Goal: Task Accomplishment & Management: Manage account settings

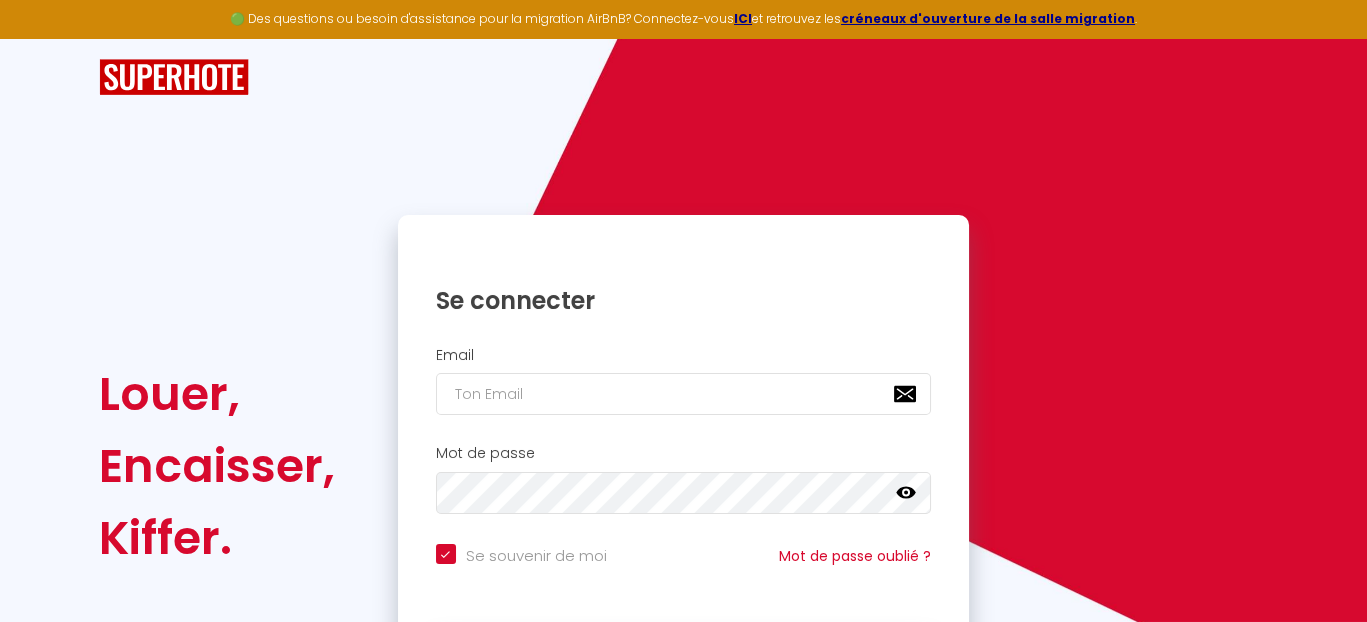
click at [530, 309] on h1 "Se connecter" at bounding box center [684, 300] width 496 height 31
click at [490, 304] on h1 "Se connecter" at bounding box center [684, 300] width 496 height 31
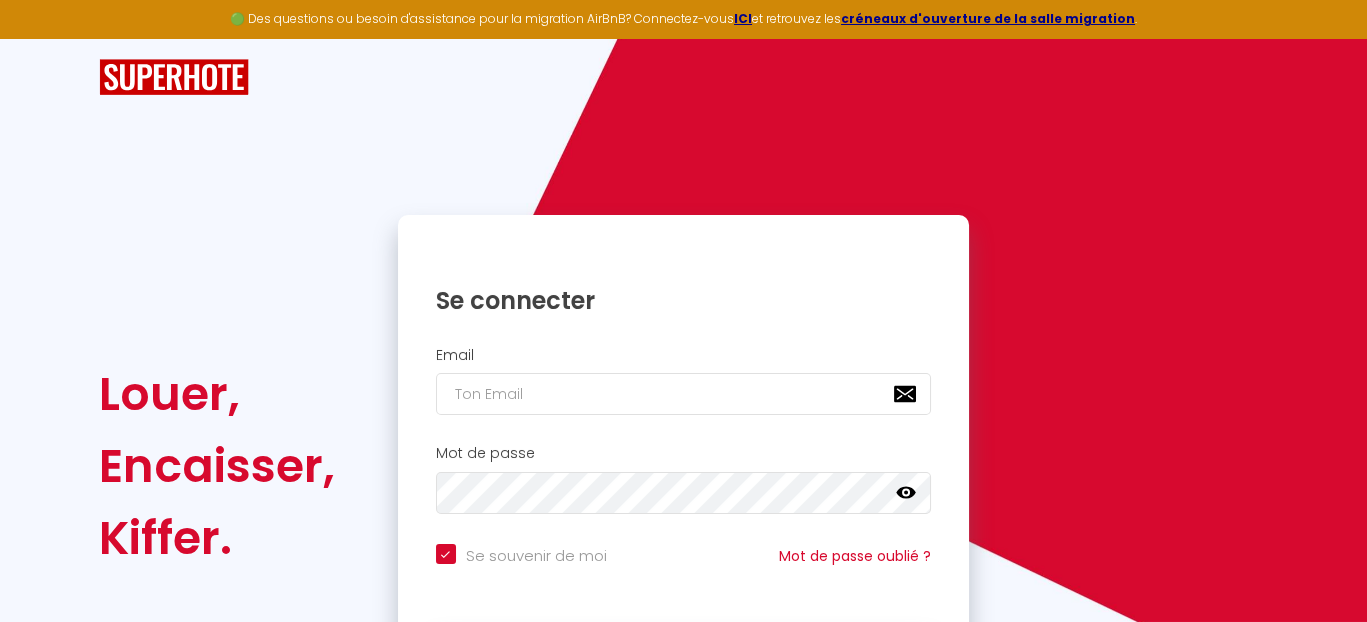
click at [490, 304] on h1 "Se connecter" at bounding box center [684, 300] width 496 height 31
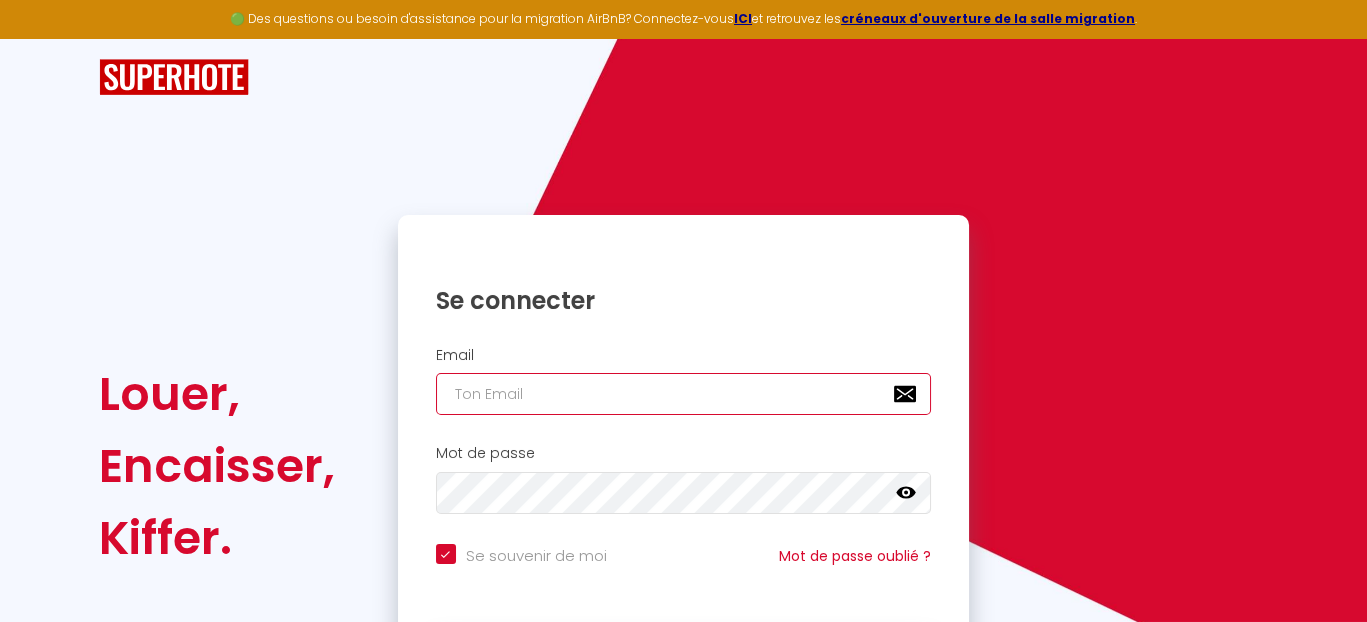
click at [491, 394] on input "email" at bounding box center [684, 394] width 496 height 42
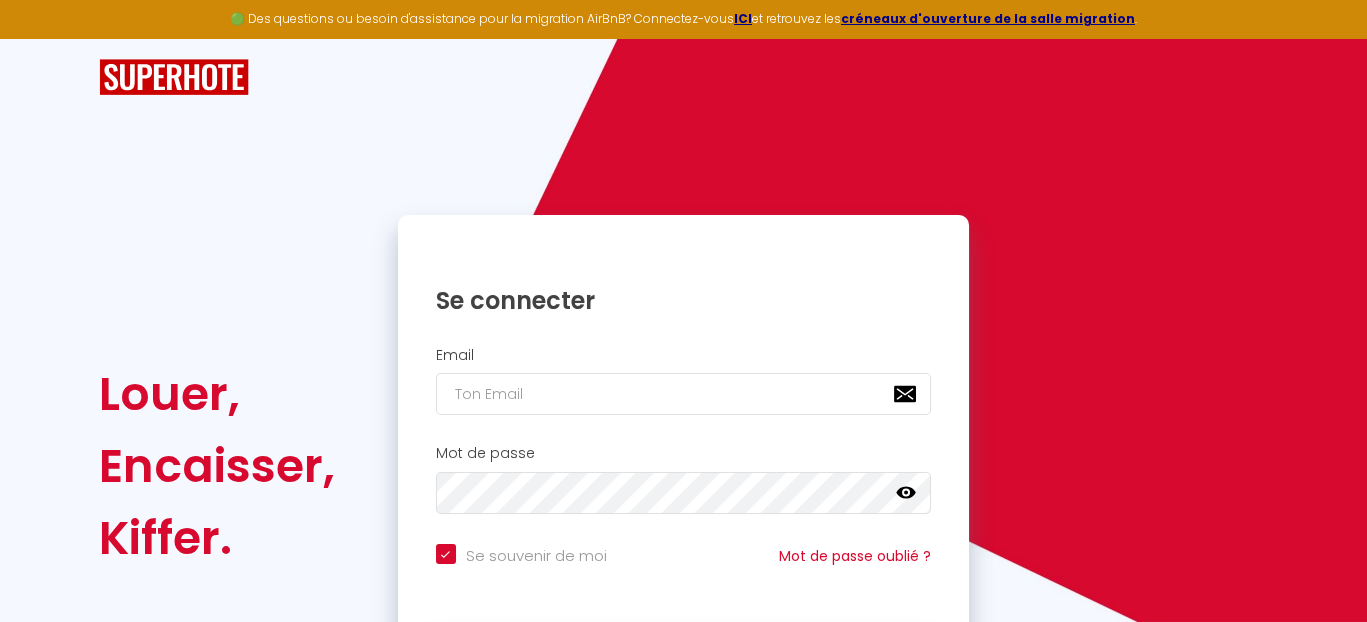
click at [532, 309] on h1 "Se connecter" at bounding box center [684, 300] width 496 height 31
click at [529, 298] on h1 "Se connecter" at bounding box center [684, 300] width 496 height 31
click at [446, 553] on input "Se souvenir de moi" at bounding box center [521, 554] width 171 height 20
checkbox input "false"
